Goal: Answer question/provide support: Share knowledge or assist other users

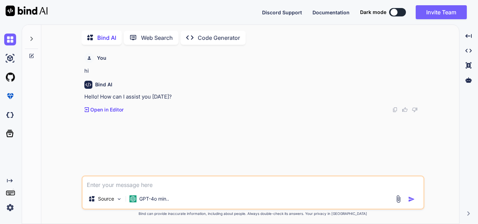
scroll to position [3, 0]
click at [141, 193] on div "GPT-4o min.." at bounding box center [149, 198] width 45 height 14
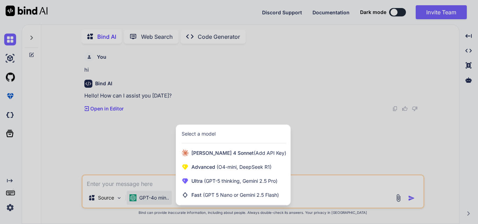
click at [299, 90] on div at bounding box center [239, 112] width 478 height 224
type textarea "x"
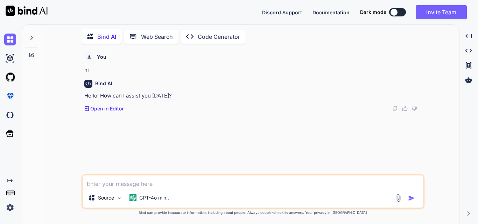
click at [112, 179] on textarea at bounding box center [253, 182] width 341 height 13
paste textarea "//generate excel of billing $('#generateBillingExcelBtn').on('click', function …"
type textarea "//generate excel of billing $('#generateBillingExcelBtn').on('click', function …"
type textarea "x"
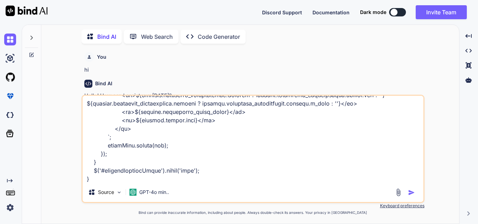
type textarea "//generate excel of billing $('#generateBillingExcelBtn').on('click', function …"
type textarea "x"
type textarea "//generate excel of billing $('#generateBillingExcelBtn').on('click', function …"
type textarea "x"
type textarea "//generate excel of billing $('#generateBillingExcelBtn').on('click', function …"
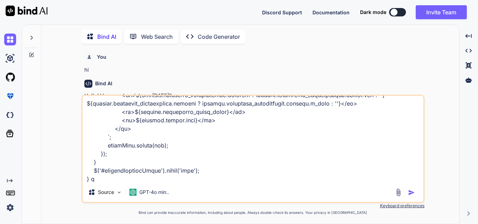
type textarea "x"
type textarea "//generate excel of billing $('#generateBillingExcelBtn').on('click', function …"
type textarea "x"
type textarea "//generate excel of billing $('#generateBillingExcelBtn').on('click', function …"
type textarea "x"
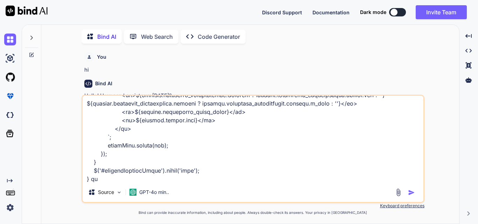
type textarea "//generate excel of billing $('#generateBillingExcelBtn').on('click', function …"
type textarea "x"
type textarea "//generate excel of billing $('#generateBillingExcelBtn').on('click', function …"
type textarea "x"
type textarea "//generate excel of billing $('#generateBillingExcelBtn').on('click', function …"
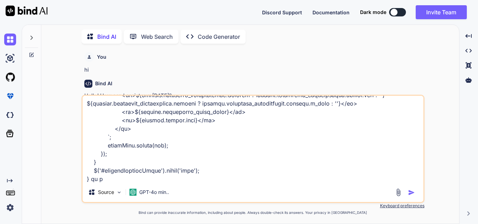
type textarea "x"
type textarea "//generate excel of billing $('#generateBillingExcelBtn').on('click', function …"
type textarea "x"
type textarea "//generate excel of billing $('#generateBillingExcelBtn').on('click', function …"
type textarea "x"
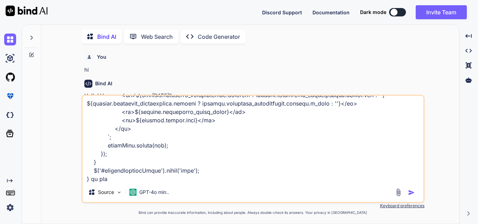
type textarea "//generate excel of billing $('#generateBillingExcelBtn').on('click', function …"
type textarea "x"
type textarea "//generate excel of billing $('#generateBillingExcelBtn').on('click', function …"
type textarea "x"
type textarea "//generate excel of billing $('#generateBillingExcelBtn').on('click', function …"
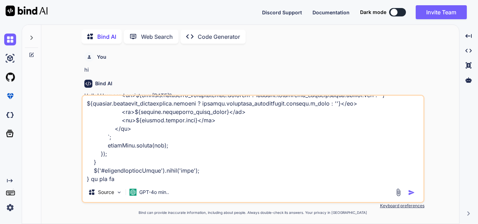
type textarea "x"
type textarea "//generate excel of billing $('#generateBillingExcelBtn').on('click', function …"
type textarea "x"
type textarea "//generate excel of billing $('#generateBillingExcelBtn').on('click', function …"
type textarea "x"
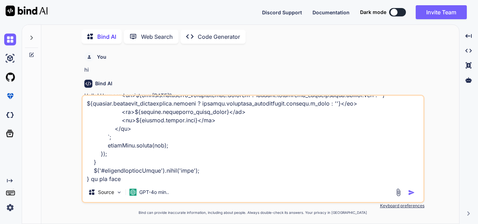
type textarea "//generate excel of billing $('#generateBillingExcelBtn').on('click', function …"
type textarea "x"
type textarea "//generate excel of billing $('#generateBillingExcelBtn').on('click', function …"
type textarea "x"
type textarea "//generate excel of billing $('#generateBillingExcelBtn').on('click', function …"
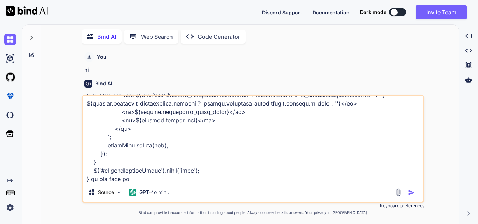
type textarea "x"
type textarea "//generate excel of billing $('#generateBillingExcelBtn').on('click', function …"
type textarea "x"
type textarea "//generate excel of billing $('#generateBillingExcelBtn').on('click', function …"
type textarea "x"
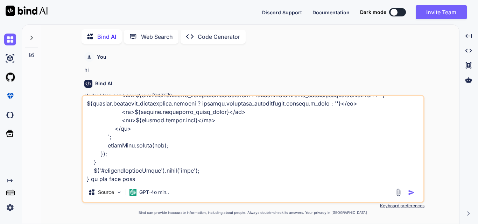
type textarea "//generate excel of billing $('#generateBillingExcelBtn').on('click', function …"
type textarea "x"
type textarea "//generate excel of billing $('#generateBillingExcelBtn').on('click', function …"
type textarea "x"
type textarea "//generate excel of billing $('#generateBillingExcelBtn').on('click', function …"
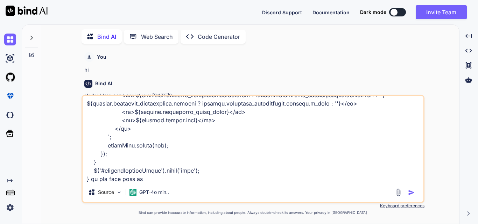
type textarea "x"
type textarea "//generate excel of billing $('#generateBillingExcelBtn').on('click', function …"
type textarea "x"
type textarea "//generate excel of billing $('#generateBillingExcelBtn').on('click', function …"
type textarea "x"
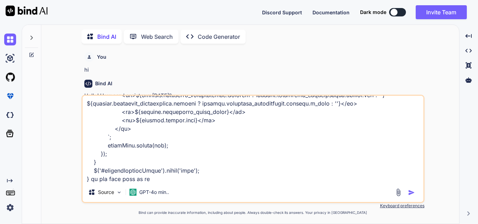
type textarea "//generate excel of billing $('#generateBillingExcelBtn').on('click', function …"
type textarea "x"
type textarea "//generate excel of billing $('#generateBillingExcelBtn').on('click', function …"
type textarea "x"
type textarea "//generate excel of billing $('#generateBillingExcelBtn').on('click', function …"
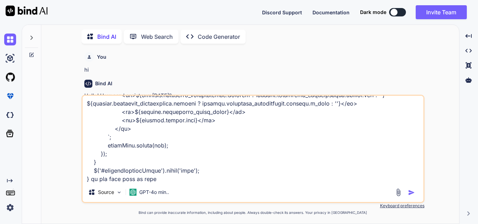
type textarea "x"
type textarea "//generate excel of billing $('#generateBillingExcelBtn').on('click', function …"
type textarea "x"
type textarea "//generate excel of billing $('#generateBillingExcelBtn').on('click', function …"
type textarea "x"
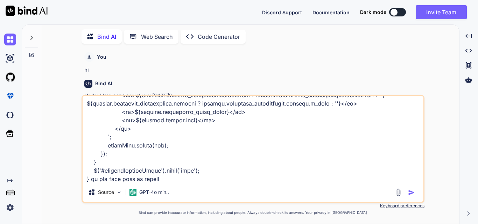
type textarea "//generate excel of billing $('#generateBillingExcelBtn').on('click', function …"
type textarea "x"
type textarea "//generate excel of billing $('#generateBillingExcelBtn').on('click', function …"
type textarea "x"
type textarea "//generate excel of billing $('#generateBillingExcelBtn').on('click', function …"
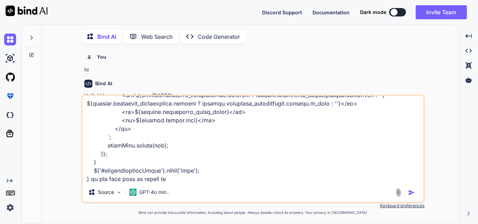
type textarea "x"
type textarea "//generate excel of billing $('#generateBillingExcelBtn').on('click', function …"
type textarea "x"
type textarea "//generate excel of billing $('#generateBillingExcelBtn').on('click', function …"
type textarea "x"
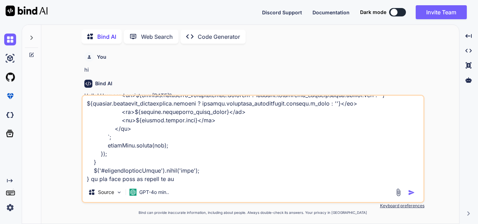
type textarea "//generate excel of billing $('#generateBillingExcelBtn').on('click', function …"
type textarea "x"
type textarea "//generate excel of billing $('#generateBillingExcelBtn').on('click', function …"
type textarea "x"
type textarea "//generate excel of billing $('#generateBillingExcelBtn').on('click', function …"
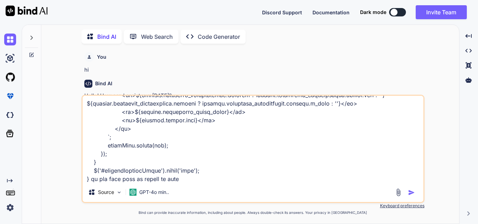
type textarea "x"
type textarea "//generate excel of billing $('#generateBillingExcelBtn').on('click', function …"
type textarea "x"
type textarea "//generate excel of billing $('#generateBillingExcelBtn').on('click', function …"
type textarea "x"
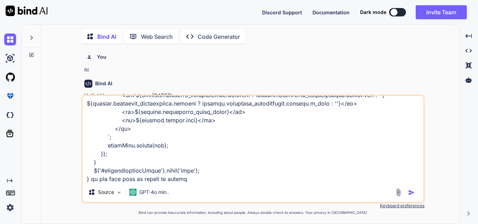
type textarea "//generate excel of billing $('#generateBillingExcelBtn').on('click', function …"
type textarea "x"
type textarea "//generate excel of billing $('#generateBillingExcelBtn').on('click', function …"
type textarea "x"
type textarea "//generate excel of billing $('#generateBillingExcelBtn').on('click', function …"
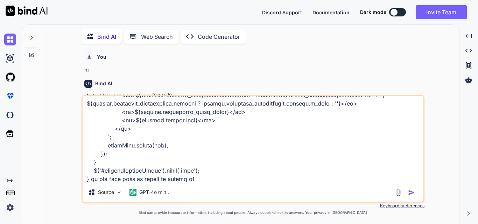
type textarea "x"
type textarea "//generate excel of billing $('#generateBillingExcelBtn').on('click', function …"
type textarea "x"
type textarea "//generate excel of billing $('#generateBillingExcelBtn').on('click', function …"
type textarea "x"
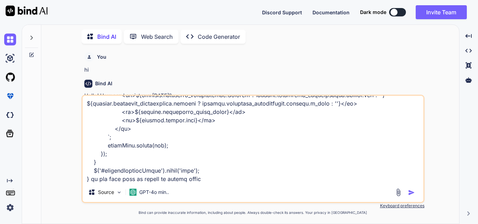
type textarea "//generate excel of billing $('#generateBillingExcelBtn').on('click', function …"
type textarea "x"
type textarea "//generate excel of billing $('#generateBillingExcelBtn').on('click', function …"
type textarea "x"
type textarea "//generate excel of billing $('#generateBillingExcelBtn').on('click', function …"
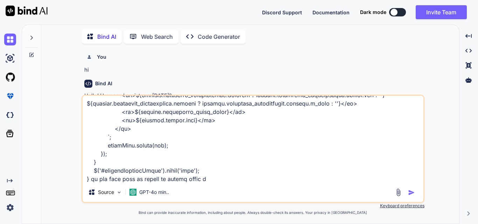
type textarea "x"
type textarea "//generate excel of billing $('#generateBillingExcelBtn').on('click', function …"
type textarea "x"
type textarea "//generate excel of billing $('#generateBillingExcelBtn').on('click', function …"
type textarea "x"
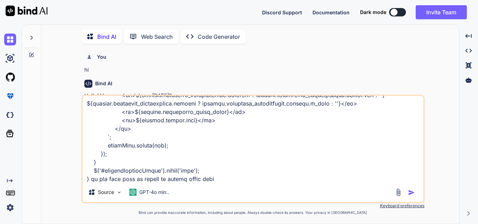
type textarea "//generate excel of billing $('#generateBillingExcelBtn').on('click', function …"
type textarea "x"
type textarea "//generate excel of billing $('#generateBillingExcelBtn').on('click', function …"
type textarea "x"
type textarea "//generate excel of billing $('#generateBillingExcelBtn').on('click', function …"
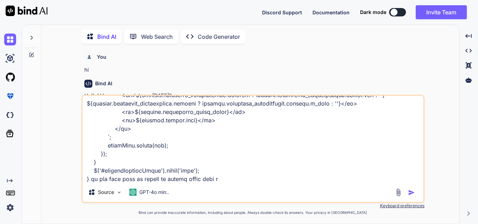
type textarea "x"
type textarea "//generate excel of billing $('#generateBillingExcelBtn').on('click', function …"
type textarea "x"
type textarea "//generate excel of billing $('#generateBillingExcelBtn').on('click', function …"
type textarea "x"
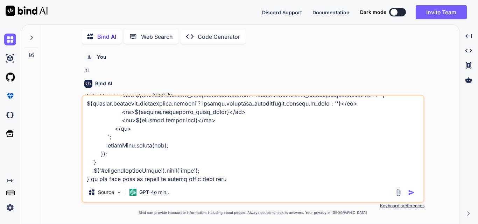
type textarea "//generate excel of billing $('#generateBillingExcelBtn').on('click', function …"
type textarea "x"
type textarea "//generate excel of billing $('#generateBillingExcelBtn').on('click', function …"
type textarea "x"
type textarea "//generate excel of billing $('#generateBillingExcelBtn').on('click', function …"
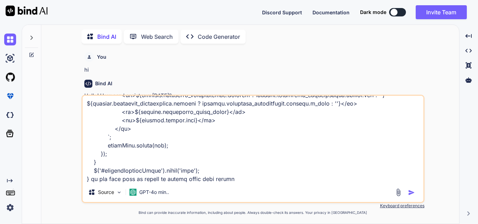
type textarea "x"
type textarea "//generate excel of billing $('#generateBillingExcelBtn').on('click', function …"
type textarea "x"
type textarea "//generate excel of billing $('#generateBillingExcelBtn').on('click', function …"
type textarea "x"
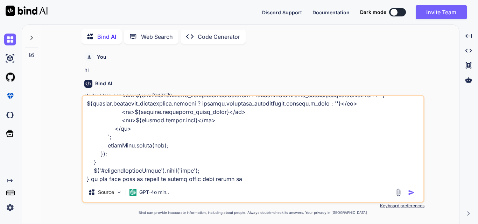
type textarea "//generate excel of billing $('#generateBillingExcelBtn').on('click', function …"
type textarea "x"
type textarea "//generate excel of billing $('#generateBillingExcelBtn').on('click', function …"
type textarea "x"
type textarea "//generate excel of billing $('#generateBillingExcelBtn').on('click', function …"
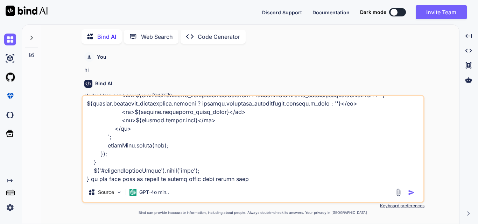
type textarea "x"
type textarea "//generate excel of billing $('#generateBillingExcelBtn').on('click', function …"
type textarea "x"
type textarea "//generate excel of billing $('#generateBillingExcelBtn').on('click', function …"
type textarea "x"
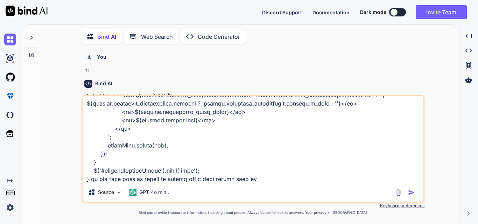
type textarea "//generate excel of billing $('#generateBillingExcelBtn').on('click', function …"
type textarea "x"
type textarea "//generate excel of billing $('#generateBillingExcelBtn').on('click', function …"
type textarea "x"
type textarea "//generate excel of billing $('#generateBillingExcelBtn').on('click', function …"
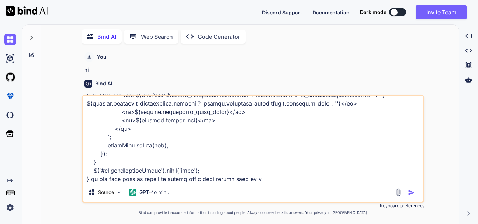
type textarea "x"
type textarea "//generate excel of billing $('#generateBillingExcelBtn').on('click', function …"
type textarea "x"
type textarea "//generate excel of billing $('#generateBillingExcelBtn').on('click', function …"
type textarea "x"
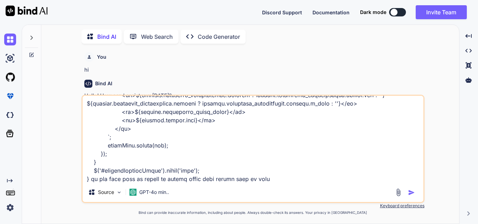
type textarea "//generate excel of billing $('#generateBillingExcelBtn').on('click', function …"
type textarea "x"
type textarea "//generate excel of billing $('#generateBillingExcelBtn').on('click', function …"
type textarea "x"
type textarea "//generate excel of billing $('#generateBillingExcelBtn').on('click', function …"
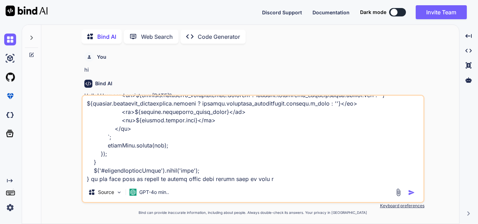
type textarea "x"
type textarea "//generate excel of billing $('#generateBillingExcelBtn').on('click', function …"
type textarea "x"
type textarea "//generate excel of billing $('#generateBillingExcelBtn').on('click', function …"
type textarea "x"
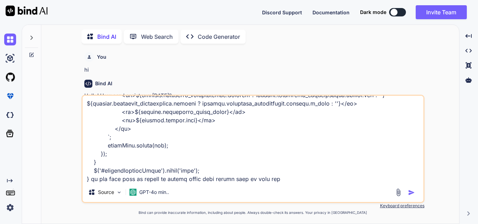
type textarea "//generate excel of billing $('#generateBillingExcelBtn').on('click', function …"
type textarea "x"
type textarea "//generate excel of billing $('#generateBillingExcelBtn').on('click', function …"
type textarea "x"
type textarea "//generate excel of billing $('#generateBillingExcelBtn').on('click', function …"
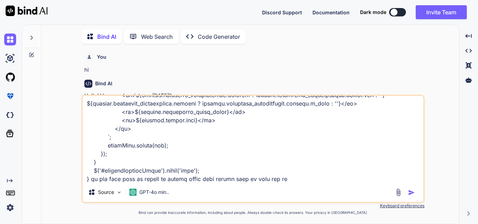
type textarea "x"
type textarea "//generate excel of billing $('#generateBillingExcelBtn').on('click', function …"
type textarea "x"
type textarea "//generate excel of billing $('#generateBillingExcelBtn').on('click', function …"
type textarea "x"
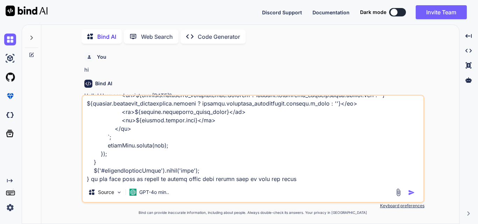
type textarea "//generate excel of billing $('#generateBillingExcelBtn').on('click', function …"
type textarea "x"
type textarea "//generate excel of billing $('#generateBillingExcelBtn').on('click', function …"
type textarea "x"
type textarea "//generate excel of billing $('#generateBillingExcelBtn').on('click', function …"
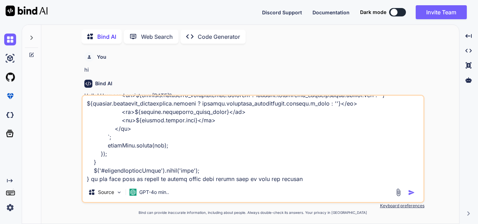
type textarea "x"
type textarea "//generate excel of billing $('#generateBillingExcelBtn').on('click', function …"
type textarea "x"
type textarea "//generate excel of billing $('#generateBillingExcelBtn').on('click', function …"
type textarea "x"
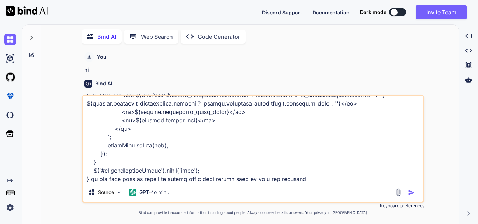
type textarea "//generate excel of billing $('#generateBillingExcelBtn').on('click', function …"
type textarea "x"
type textarea "//generate excel of billing $('#generateBillingExcelBtn').on('click', function …"
type textarea "x"
type textarea "//generate excel of billing $('#generateBillingExcelBtn').on('click', function …"
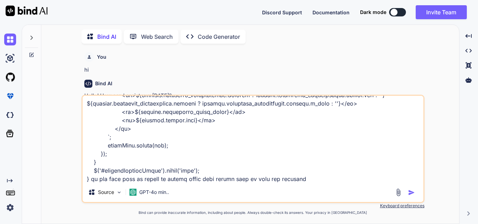
type textarea "x"
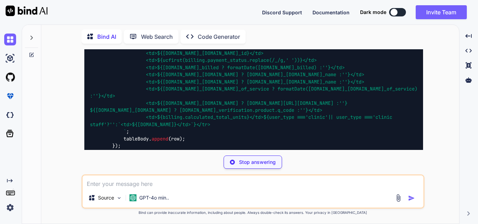
scroll to position [512, 0]
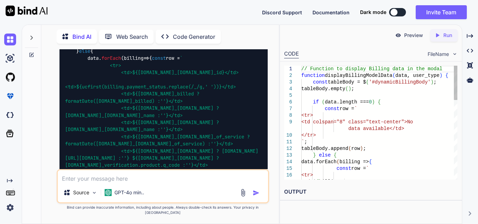
type textarea "x"
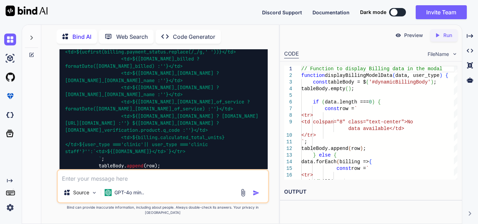
scroll to position [582, 0]
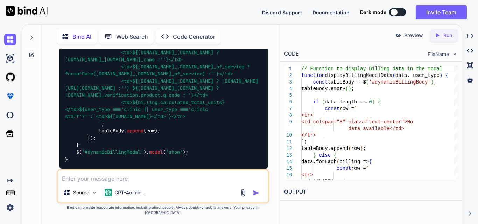
drag, startPoint x: 116, startPoint y: 137, endPoint x: 190, endPoint y: 139, distance: 73.8
click at [190, 127] on span "` <tr> <td> ${[DOMAIN_NAME]_[DOMAIN_NAME]_id} </td> <td> ${ucfirst(billing.paym…" at bounding box center [161, 56] width 193 height 142
click at [203, 145] on div "// Function to display Billing data in the modal function displayBillingModelDa…" at bounding box center [163, 35] width 208 height 268
drag, startPoint x: 121, startPoint y: 138, endPoint x: 166, endPoint y: 137, distance: 45.1
click at [166, 127] on span "` <tr> <td> ${[DOMAIN_NAME]_[DOMAIN_NAME]_id} </td> <td> ${ucfirst(billing.paym…" at bounding box center [161, 56] width 193 height 142
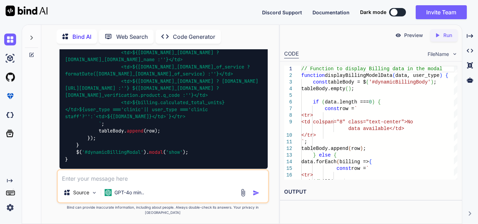
click at [166, 120] on span "${user_type === 'clinic' || user_type === 'clinic staff' ? '' : `<td> ${[DOMAIN…" at bounding box center [137, 112] width 145 height 13
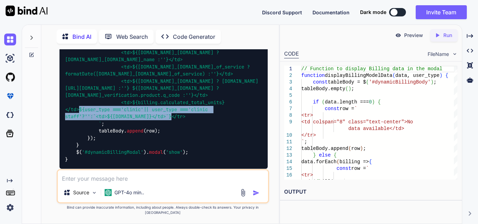
drag, startPoint x: 121, startPoint y: 136, endPoint x: 213, endPoint y: 142, distance: 92.8
click at [213, 142] on div "// Function to display Billing data in the modal function displayBillingModelDa…" at bounding box center [163, 35] width 208 height 268
copy span "${user_type === 'clinic' || user_type === 'clinic staff' ? '' : `<td> ${[DOMAIN…"
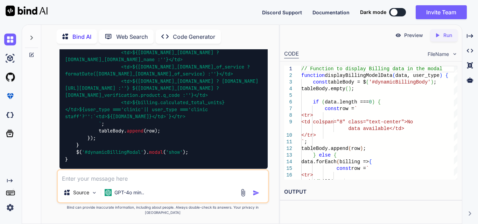
click at [86, 182] on textarea at bounding box center [163, 176] width 210 height 13
paste textarea "$('#ivrFilterForm').on('submit', function (event) { event.preventDefault(); $('…"
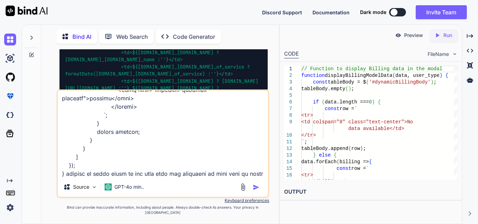
scroll to position [1133, 0]
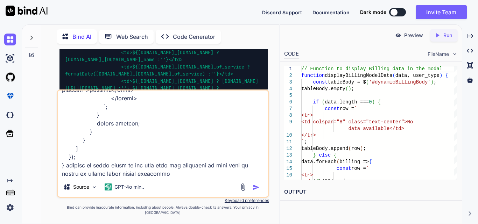
type textarea "$('#ivrFilterForm').on('submit', function (event) { event.preventDefault(); $('…"
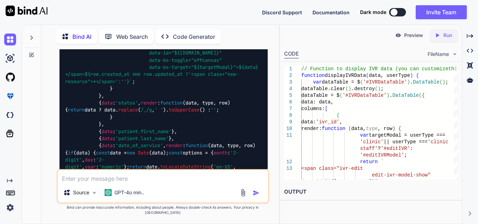
scroll to position [1322, 0]
drag, startPoint x: 121, startPoint y: 87, endPoint x: 234, endPoint y: 92, distance: 112.7
copy code "var targetModal = userType === 'clinic' || userType === 'clinic staff' ? '#edit…"
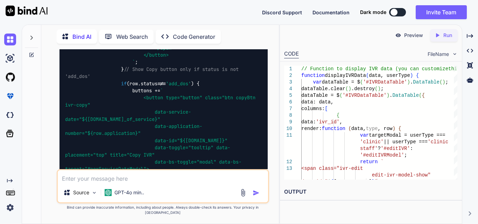
scroll to position [1602, 0]
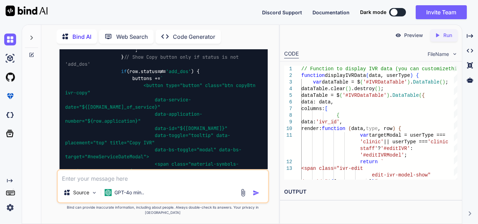
drag, startPoint x: 109, startPoint y: 78, endPoint x: 109, endPoint y: 84, distance: 6.0
click at [109, 84] on code "// Function to display IVR data (you can customize this) function displayIVRDat…" at bounding box center [164, 18] width 199 height 628
copy code "visible : !(userType === 'clinic' || userType === 'clinic staff' )"
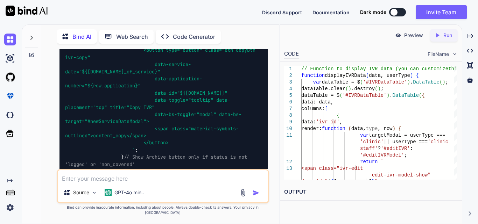
scroll to position [1637, 0]
drag, startPoint x: 133, startPoint y: 114, endPoint x: 81, endPoint y: 118, distance: 51.6
copy code "userType === 'clinic' || userType === 'clinic staff'"
click at [105, 180] on textarea at bounding box center [163, 176] width 210 height 13
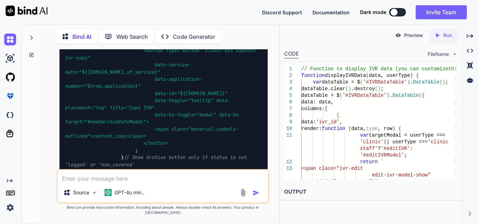
paste textarea "$('#generateIvrExcelBtn').on('click', function (event) { event.preventDefault()…"
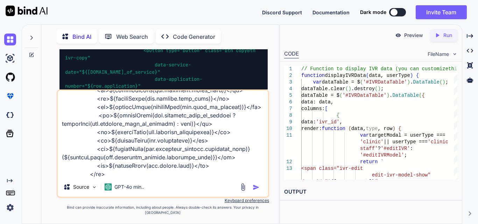
scroll to position [765, 0]
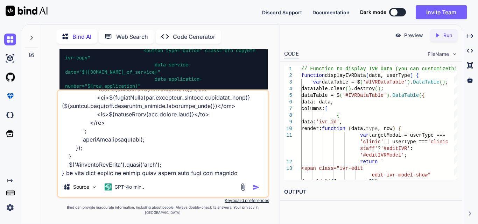
type textarea "$('#generateIvrExcelBtn').on('click', function (event) { event.preventDefault()…"
click at [256, 191] on img "button" at bounding box center [255, 187] width 7 height 7
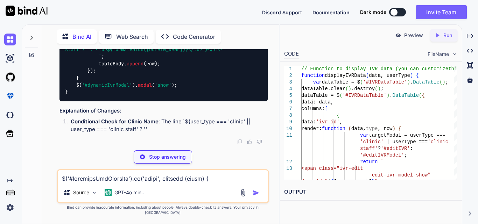
scroll to position [2795, 0]
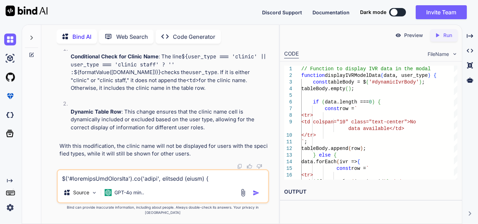
drag, startPoint x: 121, startPoint y: 87, endPoint x: 133, endPoint y: 99, distance: 16.6
drag, startPoint x: 122, startPoint y: 88, endPoint x: 230, endPoint y: 93, distance: 108.5
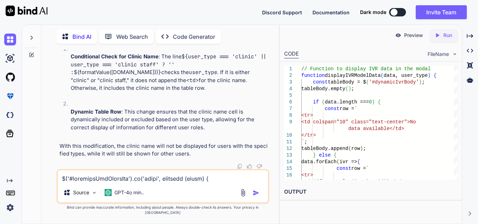
copy span "${user_type === 'clinic' || user_type === 'clinic staff' ? '' : `<td> ${formatV…"
